Goal: Information Seeking & Learning: Learn about a topic

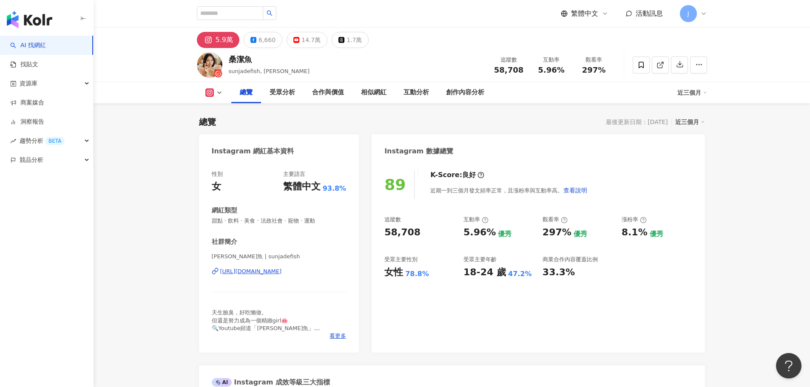
scroll to position [732, 0]
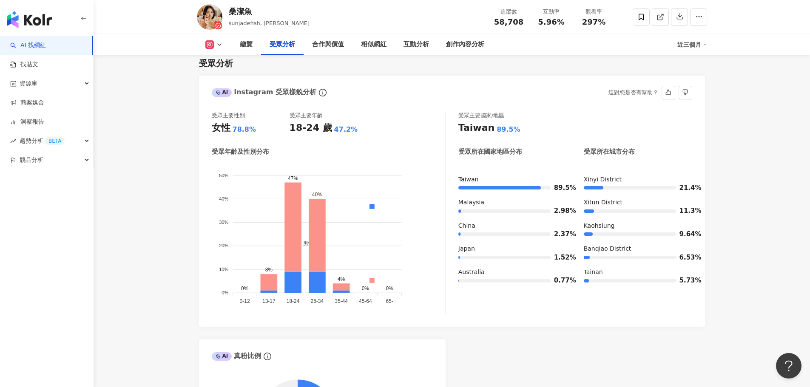
click at [220, 45] on icon at bounding box center [219, 44] width 7 height 7
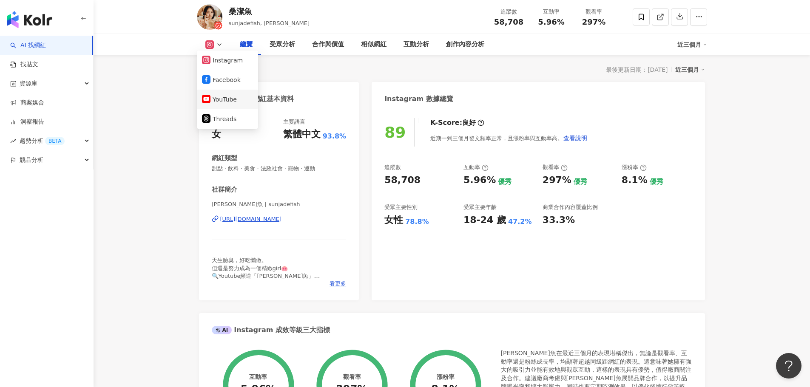
click at [230, 100] on button "YouTube" at bounding box center [227, 100] width 51 height 12
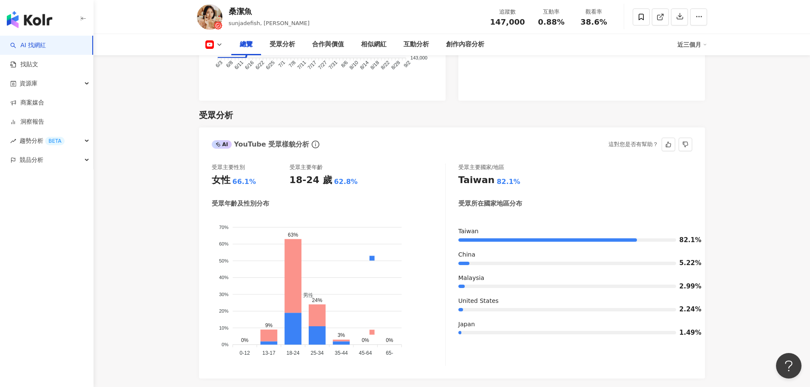
scroll to position [690, 0]
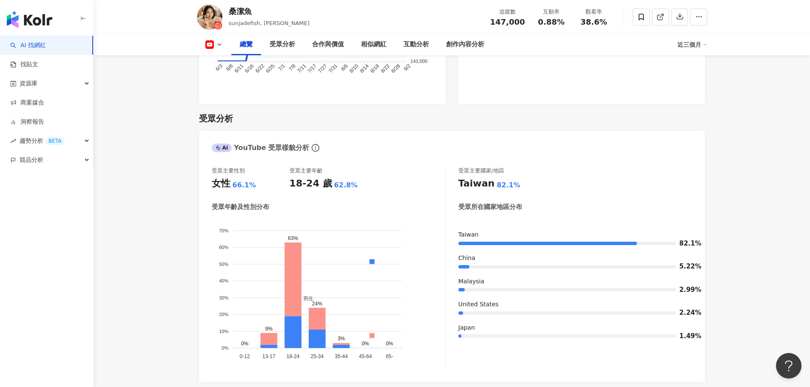
click at [222, 48] on icon at bounding box center [219, 44] width 7 height 7
click at [230, 65] on button "Instagram" at bounding box center [227, 60] width 51 height 12
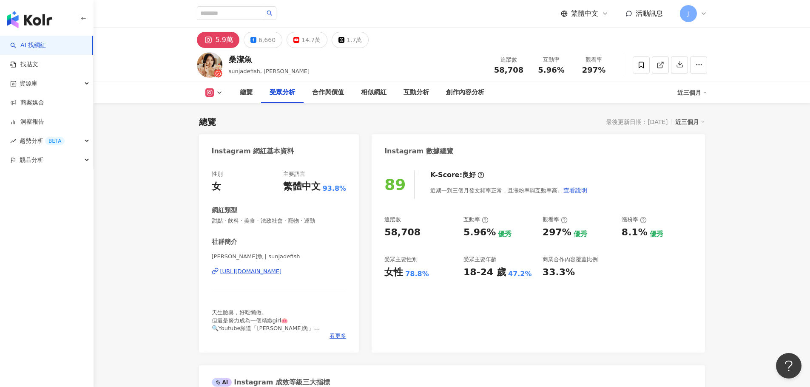
scroll to position [765, 0]
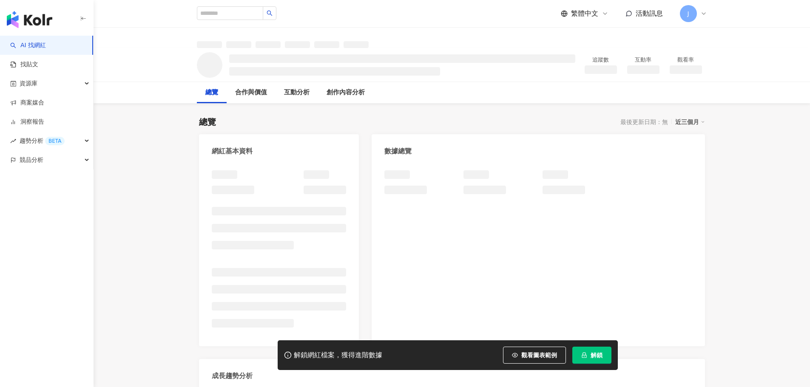
click at [599, 358] on span "解鎖" at bounding box center [596, 355] width 12 height 7
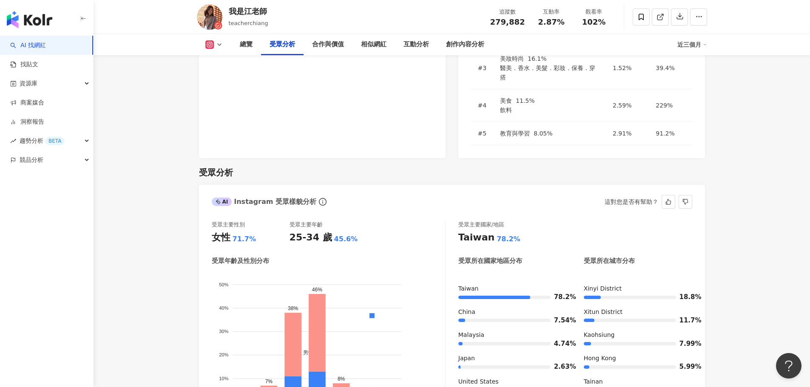
scroll to position [775, 0]
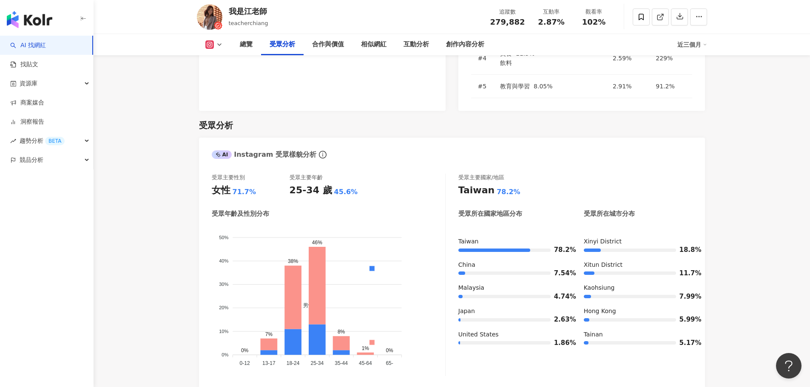
drag, startPoint x: 211, startPoint y: 37, endPoint x: 213, endPoint y: 41, distance: 4.4
click at [211, 37] on div "總覽 受眾分析 合作與價值 相似網紅 互動分析 創作內容分析 近三個月" at bounding box center [452, 44] width 510 height 21
click at [213, 41] on icon at bounding box center [209, 44] width 9 height 9
click at [227, 102] on button "YouTube" at bounding box center [222, 100] width 40 height 12
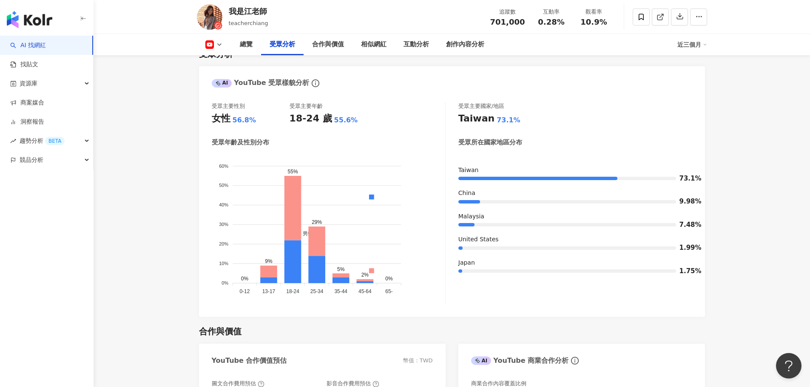
scroll to position [781, 0]
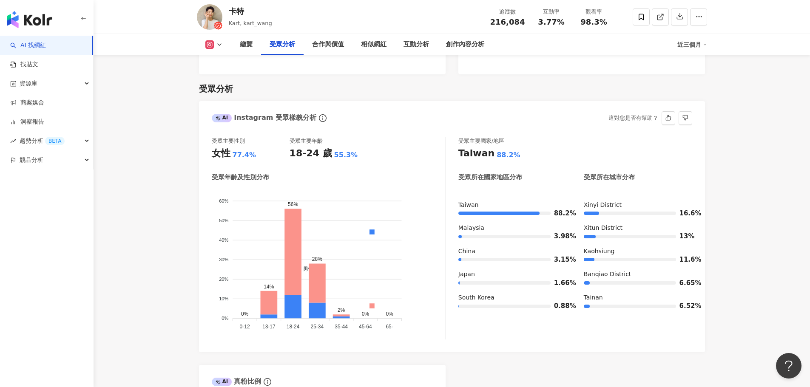
scroll to position [705, 0]
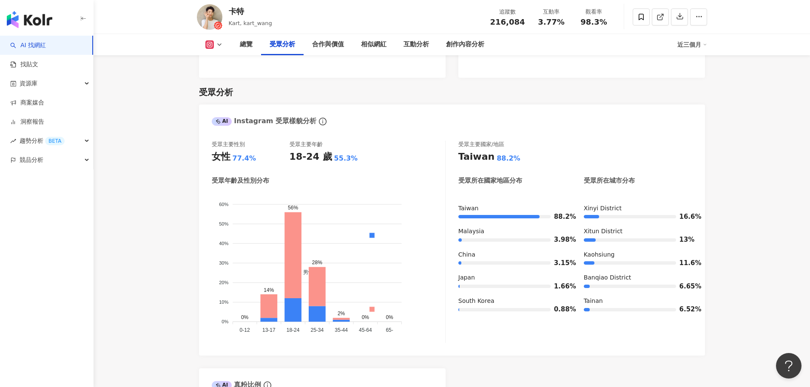
click at [221, 46] on icon at bounding box center [219, 44] width 7 height 7
click at [240, 103] on button "YouTube" at bounding box center [227, 100] width 51 height 12
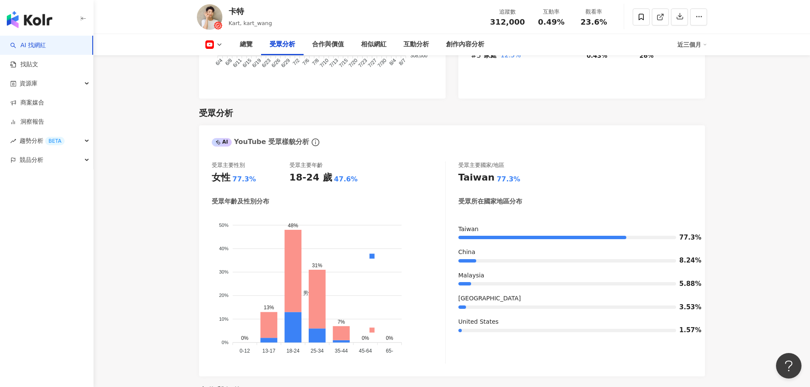
scroll to position [713, 0]
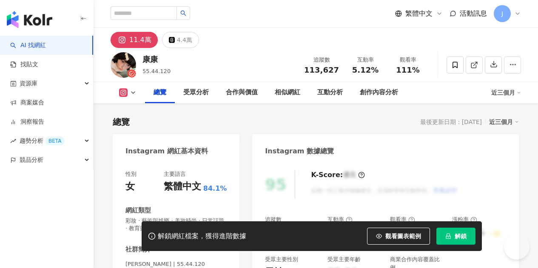
click at [450, 236] on icon "lock" at bounding box center [448, 236] width 6 height 6
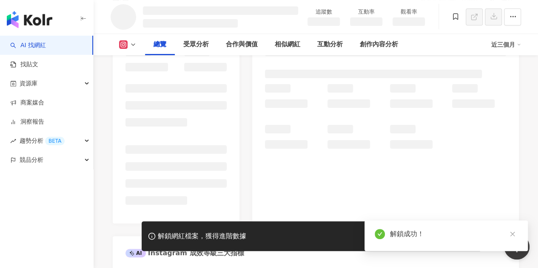
scroll to position [179, 0]
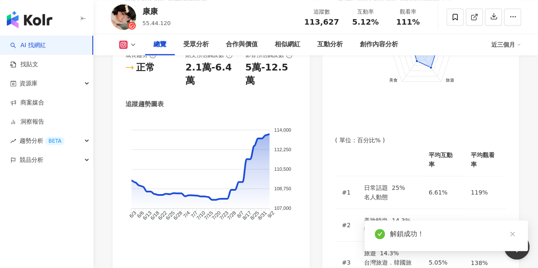
scroll to position [52, 0]
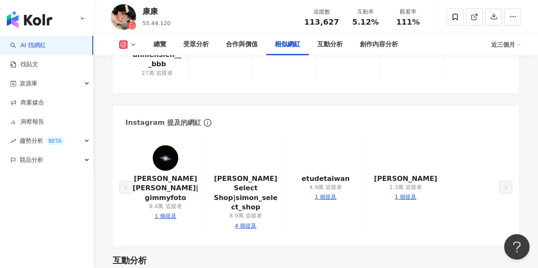
scroll to position [1625, 0]
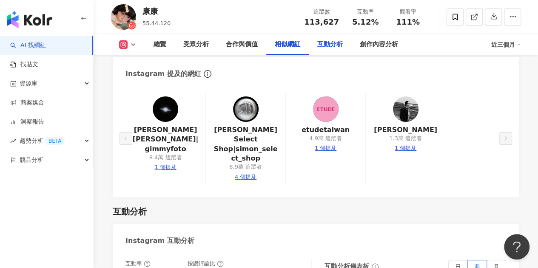
click at [326, 49] on div "互動分析" at bounding box center [330, 45] width 26 height 10
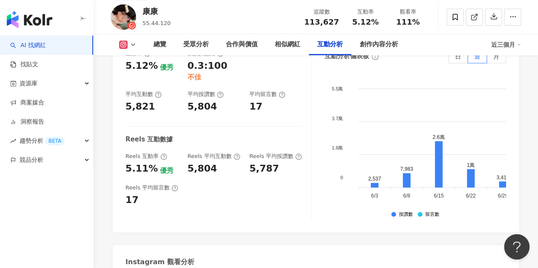
scroll to position [1805, 0]
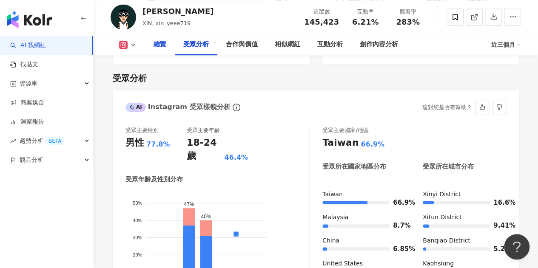
scroll to position [52, 0]
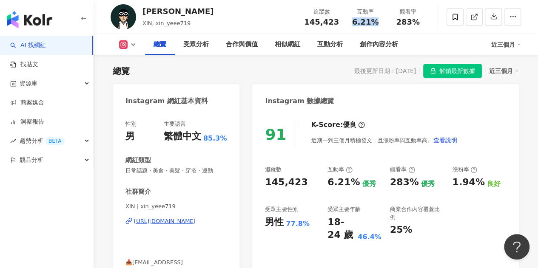
drag, startPoint x: 350, startPoint y: 23, endPoint x: 379, endPoint y: 23, distance: 28.9
click at [379, 23] on div "6.21%" at bounding box center [365, 22] width 32 height 9
copy span "6.21%"
drag, startPoint x: 396, startPoint y: 21, endPoint x: 422, endPoint y: 22, distance: 25.5
click at [422, 22] on div "283%" at bounding box center [407, 22] width 32 height 9
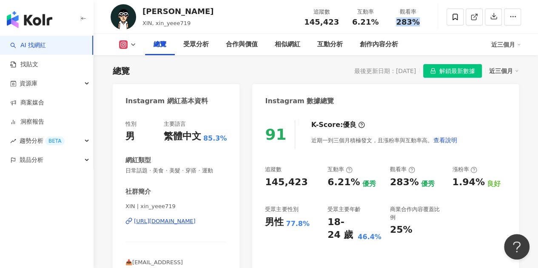
copy span "283%"
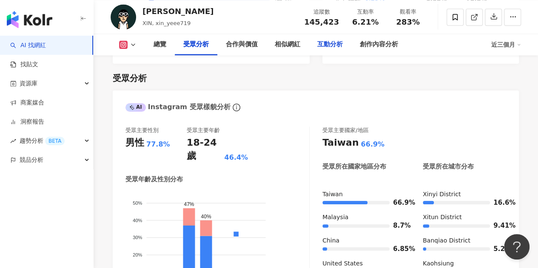
click at [331, 45] on div "互動分析" at bounding box center [330, 45] width 26 height 10
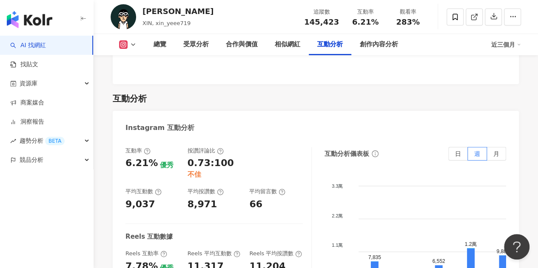
scroll to position [1682, 0]
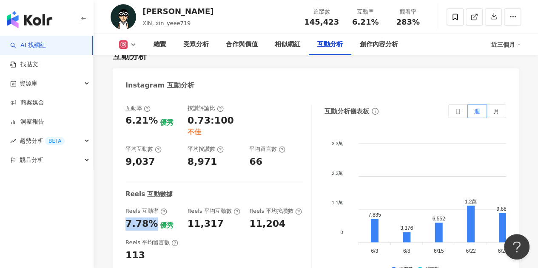
drag, startPoint x: 126, startPoint y: 193, endPoint x: 154, endPoint y: 193, distance: 28.5
click at [154, 218] on div "7.78% 優秀" at bounding box center [152, 224] width 54 height 13
copy div "7.78%"
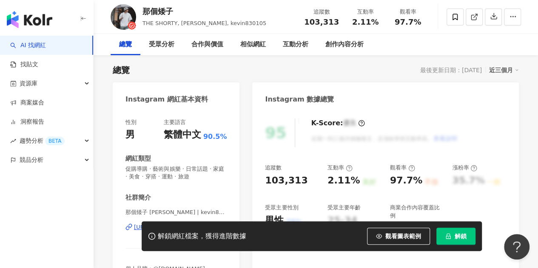
click at [450, 233] on button "解鎖" at bounding box center [455, 236] width 39 height 17
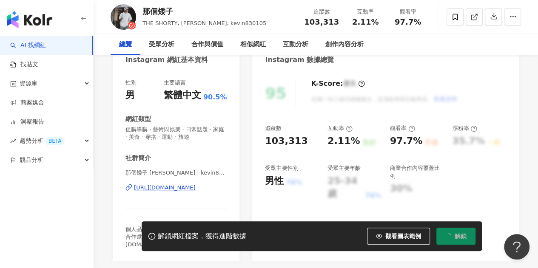
scroll to position [137, 0]
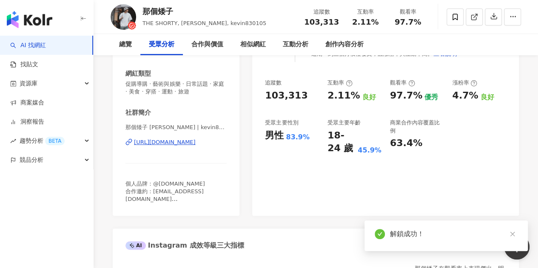
scroll to position [774, 0]
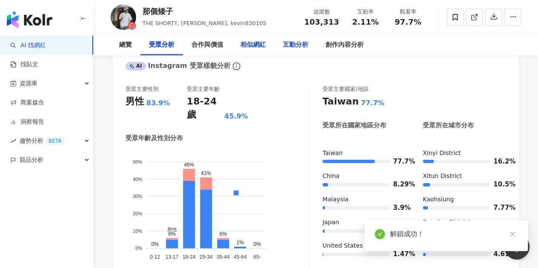
click at [283, 42] on div "互動分析" at bounding box center [296, 45] width 26 height 10
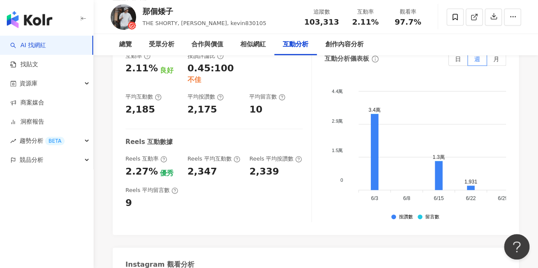
scroll to position [1805, 0]
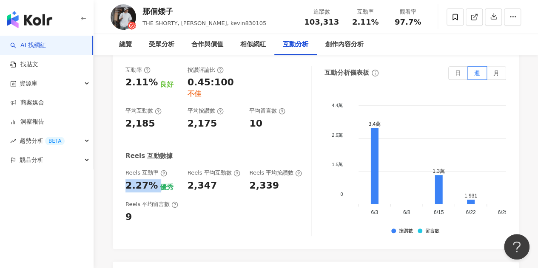
drag, startPoint x: 122, startPoint y: 153, endPoint x: 156, endPoint y: 153, distance: 34.4
click at [156, 153] on div "互動率 2.11% 良好 按讚評論比 0.45:100 不佳 平均互動數 2,185 平均按讚數 2,175 平均留言數 10 Reels 互動數據 Reel…" at bounding box center [316, 153] width 406 height 191
copy div "2.27%"
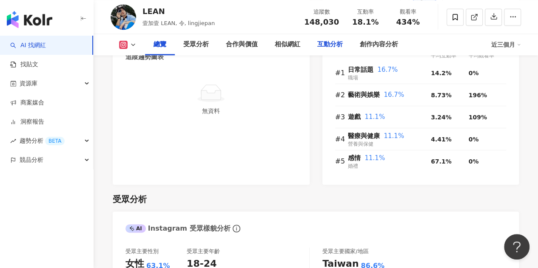
scroll to position [604, 0]
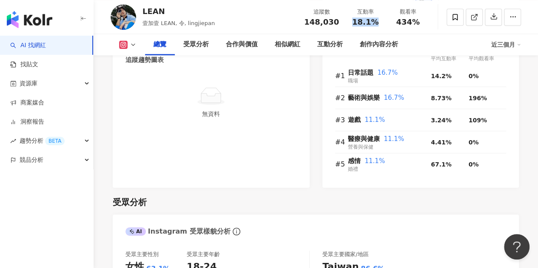
drag, startPoint x: 353, startPoint y: 21, endPoint x: 381, endPoint y: 20, distance: 28.5
click at [381, 20] on div "互動率 18.1%" at bounding box center [365, 17] width 43 height 18
drag, startPoint x: 397, startPoint y: 20, endPoint x: 417, endPoint y: 23, distance: 21.0
click at [417, 23] on div "434%" at bounding box center [407, 22] width 32 height 9
copy span "434%"
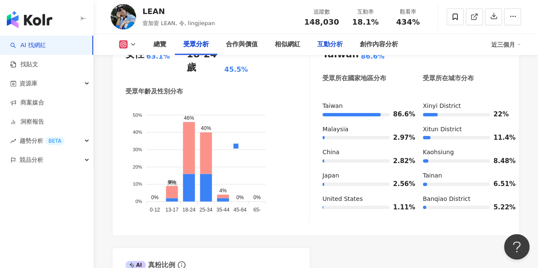
drag, startPoint x: 329, startPoint y: 43, endPoint x: 324, endPoint y: 52, distance: 10.3
click at [329, 43] on div "互動分析" at bounding box center [330, 45] width 26 height 10
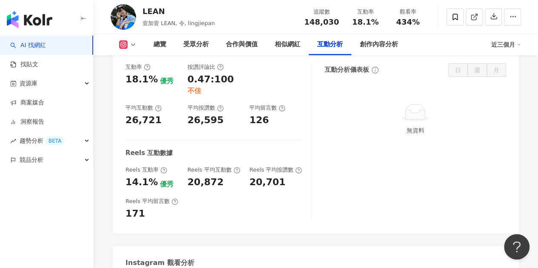
scroll to position [1749, 0]
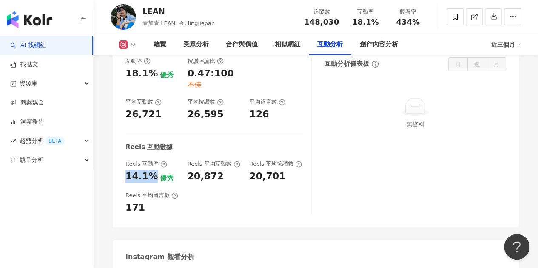
drag, startPoint x: 127, startPoint y: 157, endPoint x: 151, endPoint y: 158, distance: 24.2
click at [151, 170] on div "14.1%" at bounding box center [141, 176] width 32 height 13
copy div "14.1%"
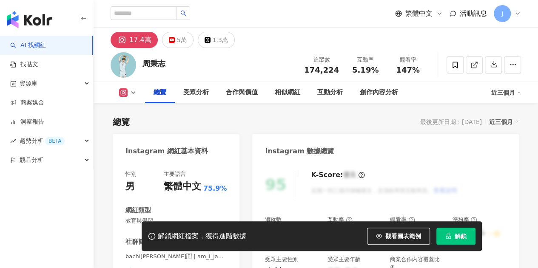
click at [454, 241] on button "解鎖" at bounding box center [455, 236] width 39 height 17
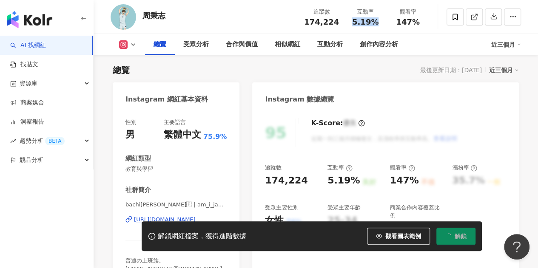
drag, startPoint x: 350, startPoint y: 23, endPoint x: 377, endPoint y: 22, distance: 26.4
click at [377, 22] on div "5.19%" at bounding box center [365, 22] width 32 height 9
copy span "5.19%"
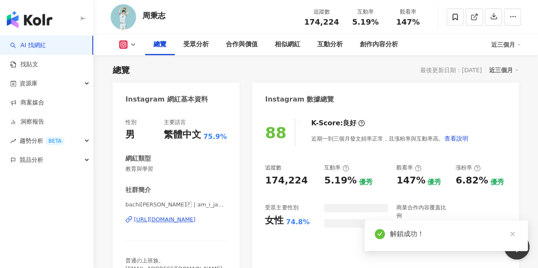
click at [417, 21] on div "147%" at bounding box center [407, 22] width 32 height 9
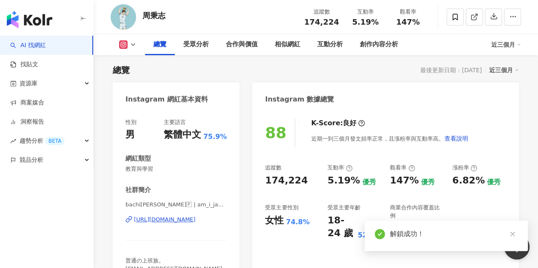
click at [397, 21] on div "147%" at bounding box center [407, 22] width 32 height 9
copy span "147%"
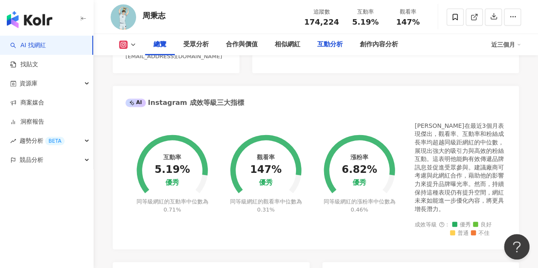
click at [336, 43] on div "互動分析" at bounding box center [330, 45] width 26 height 10
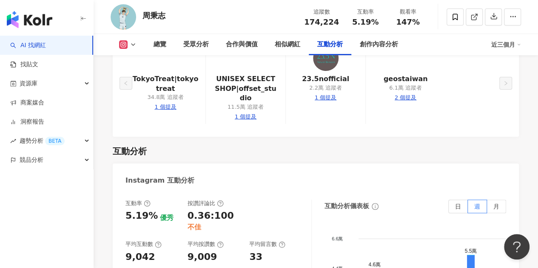
scroll to position [1778, 0]
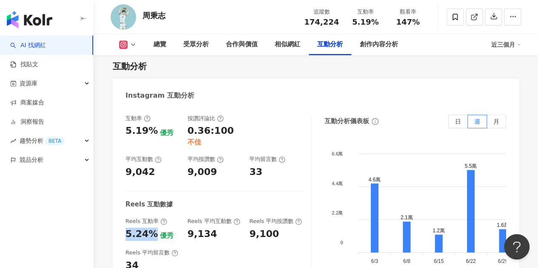
drag, startPoint x: 125, startPoint y: 155, endPoint x: 152, endPoint y: 156, distance: 27.2
click at [152, 156] on div "互動率 5.19% 優秀 按讚評論比 0.36:100 不佳 平均互動數 9,042 平均按讚數 9,009 平均留言數 33 Reels 互動數據 Reel…" at bounding box center [316, 201] width 406 height 191
copy div "5.24%"
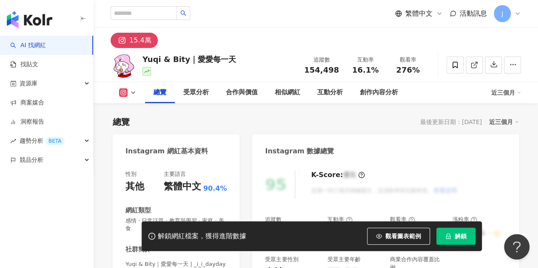
scroll to position [52, 0]
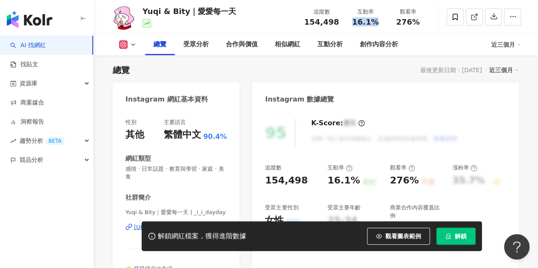
drag, startPoint x: 352, startPoint y: 23, endPoint x: 378, endPoint y: 19, distance: 26.6
click at [378, 19] on div "16.1%" at bounding box center [365, 22] width 32 height 9
copy span "16.1%"
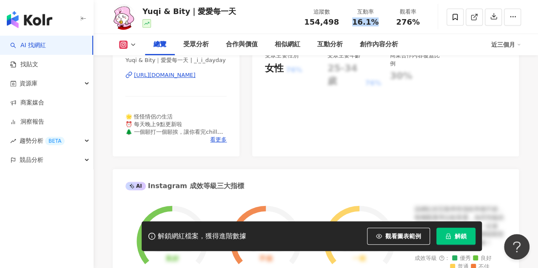
scroll to position [222, 0]
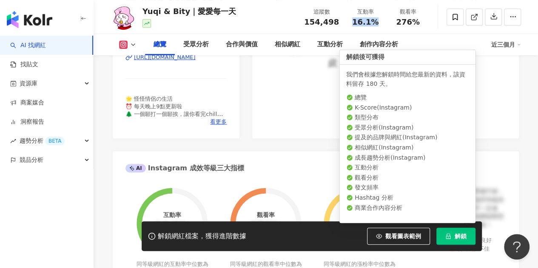
drag, startPoint x: 461, startPoint y: 236, endPoint x: 420, endPoint y: 176, distance: 73.2
click at [460, 236] on span "解鎖" at bounding box center [460, 236] width 12 height 7
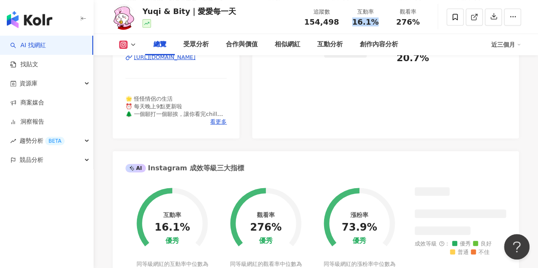
scroll to position [349, 0]
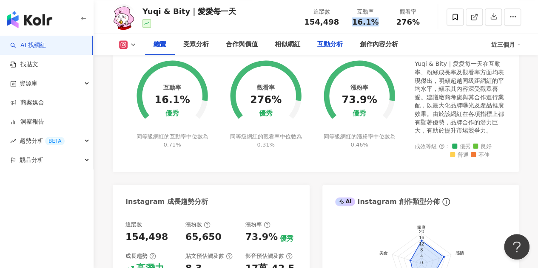
click at [329, 49] on div "互動分析" at bounding box center [330, 45] width 26 height 10
click at [327, 45] on div "互動分析" at bounding box center [330, 45] width 26 height 10
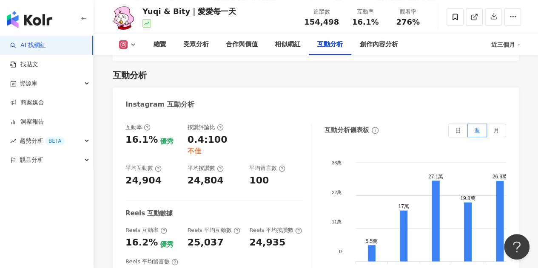
scroll to position [1852, 0]
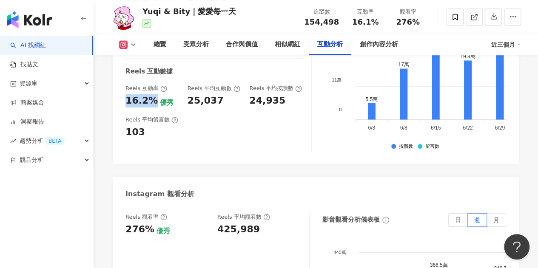
drag, startPoint x: 126, startPoint y: 60, endPoint x: 152, endPoint y: 60, distance: 26.4
click at [152, 94] on div "16.2%" at bounding box center [141, 100] width 32 height 13
copy div "16.2%"
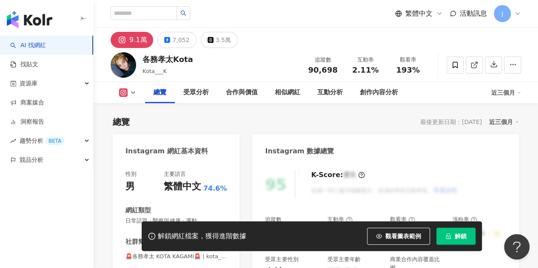
scroll to position [52, 0]
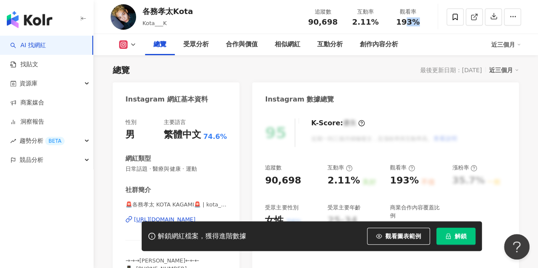
drag, startPoint x: 419, startPoint y: 25, endPoint x: 408, endPoint y: 25, distance: 11.5
click at [398, 25] on div "193%" at bounding box center [407, 22] width 32 height 9
click at [424, 25] on div "觀看率 193%" at bounding box center [407, 17] width 43 height 18
copy span "3%"
drag, startPoint x: 401, startPoint y: 22, endPoint x: 425, endPoint y: 20, distance: 24.7
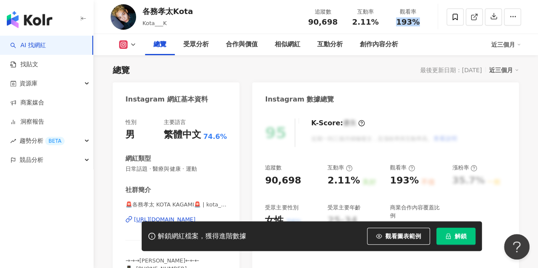
click at [425, 20] on div "觀看率 193%" at bounding box center [407, 17] width 43 height 18
copy span "193%"
click at [455, 238] on span "解鎖" at bounding box center [460, 236] width 12 height 7
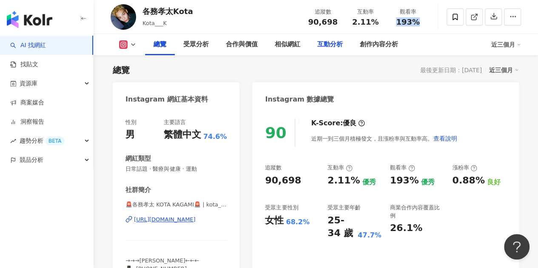
click at [326, 46] on div "互動分析" at bounding box center [330, 45] width 26 height 10
click at [329, 41] on div "互動分析" at bounding box center [330, 45] width 26 height 10
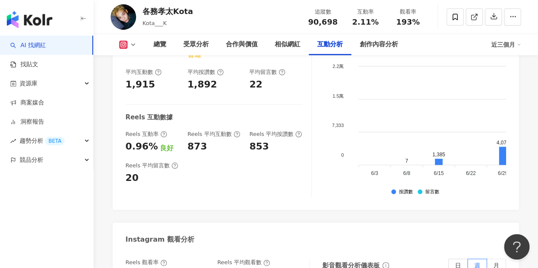
scroll to position [1759, 0]
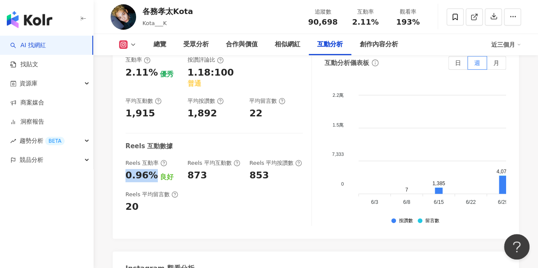
drag, startPoint x: 123, startPoint y: 153, endPoint x: 154, endPoint y: 153, distance: 30.6
click at [154, 153] on div "互動率 2.11% 優秀 按讚評論比 1.18:100 普通 平均互動數 1,915 平均按讚數 1,892 平均留言數 22 Reels 互動數據 Reel…" at bounding box center [316, 143] width 406 height 191
copy div "0.96%"
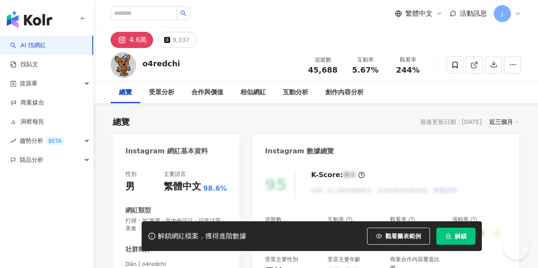
click at [463, 233] on span "解鎖" at bounding box center [460, 236] width 12 height 7
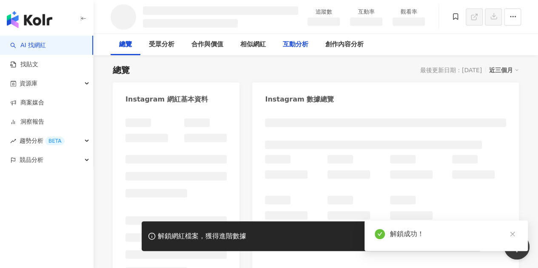
click at [298, 42] on div "互動分析" at bounding box center [296, 45] width 26 height 10
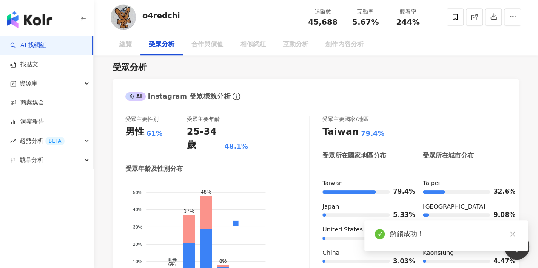
scroll to position [817, 0]
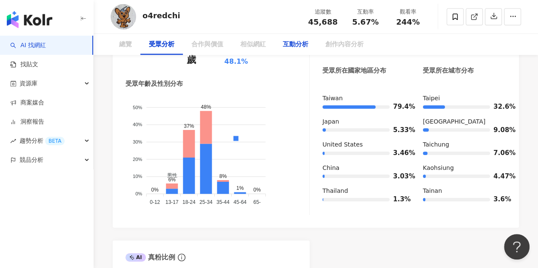
click at [300, 48] on div "互動分析" at bounding box center [296, 45] width 26 height 10
click at [301, 44] on div "互動分析" at bounding box center [296, 45] width 26 height 10
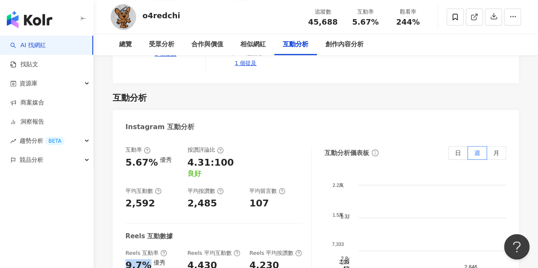
drag, startPoint x: 124, startPoint y: 239, endPoint x: 146, endPoint y: 239, distance: 22.5
click at [146, 239] on div "互動率 5.67% 優秀 按讚評論比 4.31:100 良好 平均互動數 2,592 平均按讚數 2,485 平均留言數 107 Reels 互動數據 Ree…" at bounding box center [316, 233] width 406 height 191
copy div "9.7%"
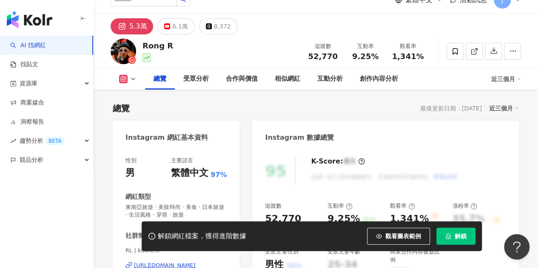
scroll to position [85, 0]
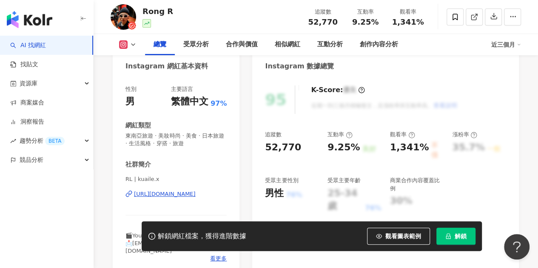
click at [450, 240] on button "解鎖" at bounding box center [455, 236] width 39 height 17
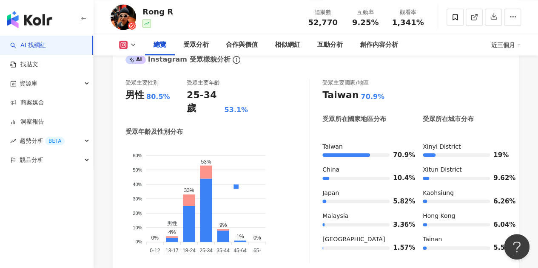
scroll to position [859, 0]
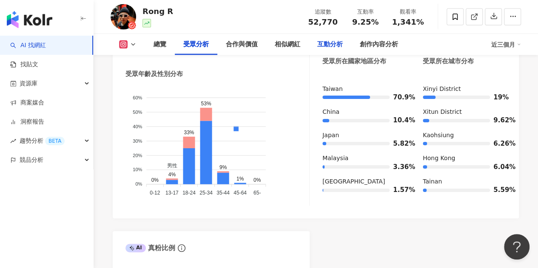
click at [329, 49] on div "互動分析" at bounding box center [330, 45] width 26 height 10
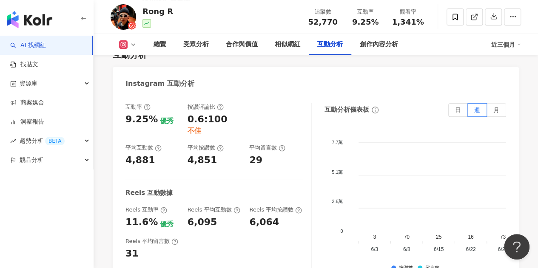
scroll to position [1784, 0]
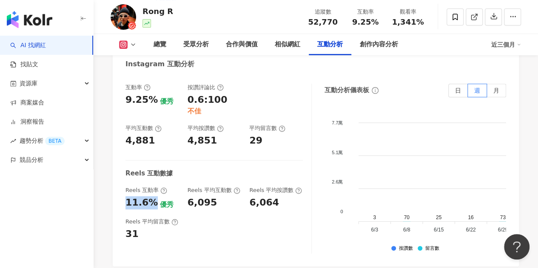
drag, startPoint x: 124, startPoint y: 144, endPoint x: 154, endPoint y: 144, distance: 29.8
click at [154, 144] on div "互動率 9.25% 優秀 按讚評論比 0.6:100 不佳 平均互動數 4,881 平均按讚數 4,851 平均留言數 29 Reels 互動數據 Reels…" at bounding box center [316, 170] width 406 height 191
copy div "11.6%"
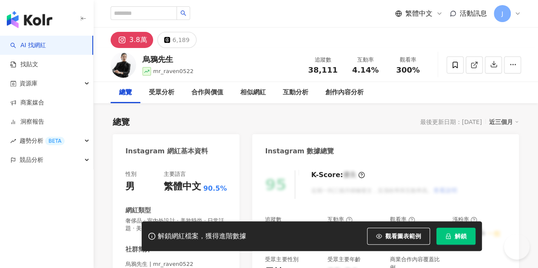
click at [462, 230] on button "解鎖" at bounding box center [455, 236] width 39 height 17
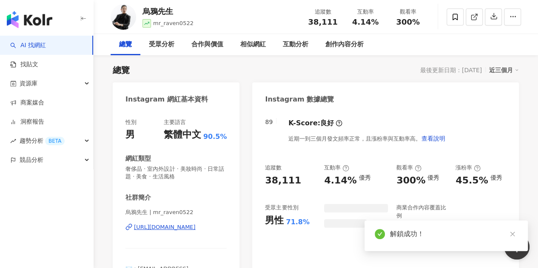
scroll to position [213, 0]
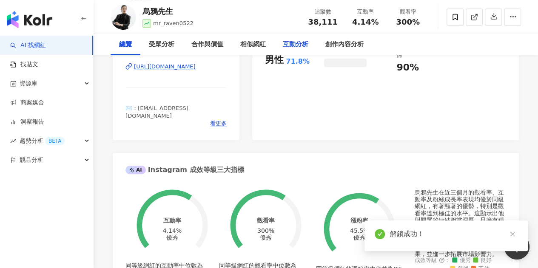
click at [288, 43] on div "互動分析" at bounding box center [296, 45] width 26 height 10
click at [297, 45] on div "互動分析" at bounding box center [296, 45] width 26 height 10
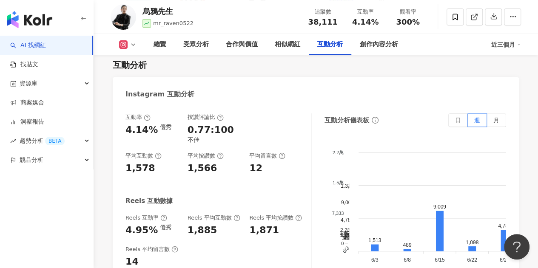
scroll to position [1871, 0]
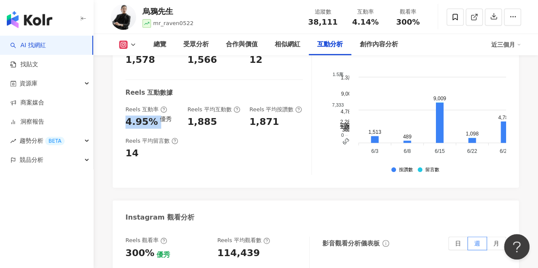
drag, startPoint x: 127, startPoint y: 96, endPoint x: 156, endPoint y: 93, distance: 29.1
click at [156, 116] on div "4.95% 優秀" at bounding box center [152, 122] width 54 height 13
copy div "4.95%"
